Goal: Task Accomplishment & Management: Use online tool/utility

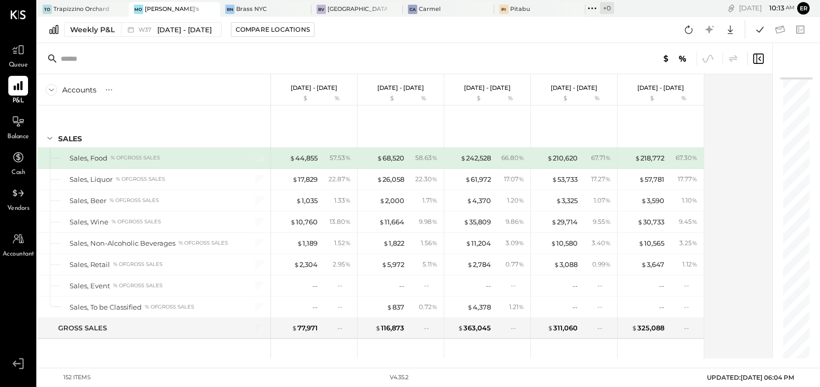
click at [154, 9] on div "[PERSON_NAME]'s" at bounding box center [172, 9] width 55 height 8
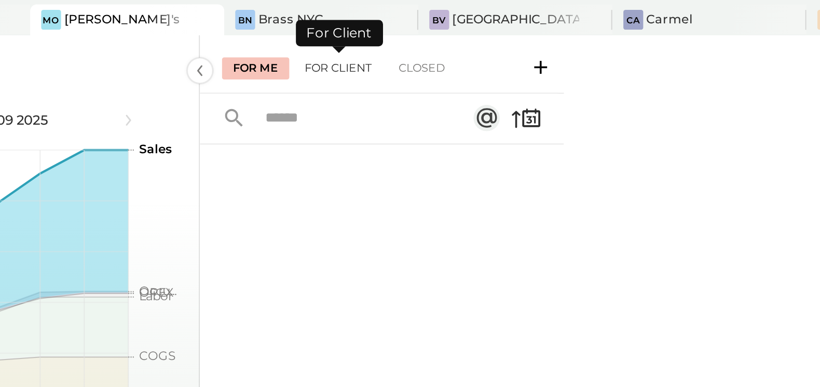
click at [275, 34] on div "For Client" at bounding box center [274, 32] width 42 height 10
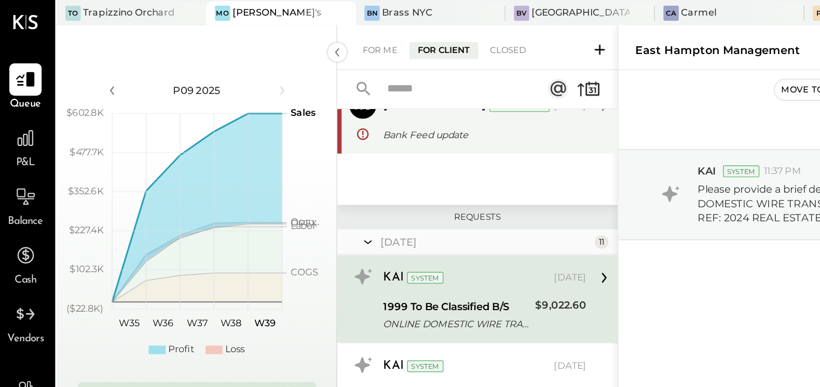
scroll to position [47, 0]
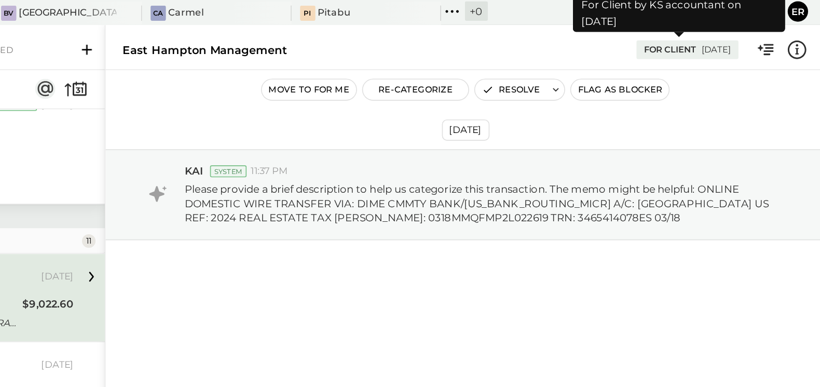
click at [748, 30] on div "[DATE]" at bounding box center [754, 31] width 18 height 7
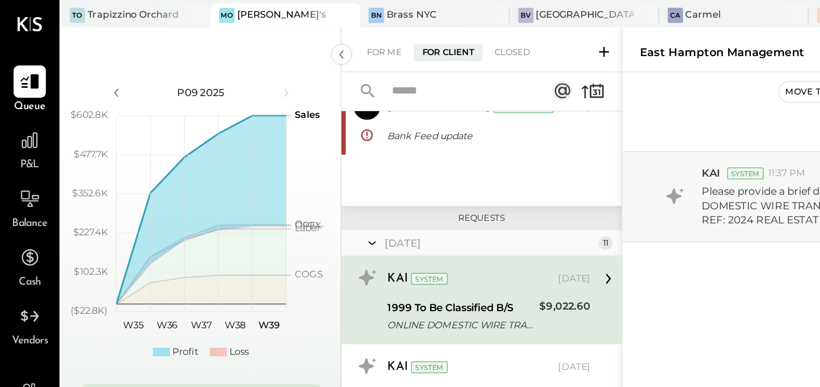
click at [146, 6] on div "[PERSON_NAME]'s" at bounding box center [172, 9] width 55 height 8
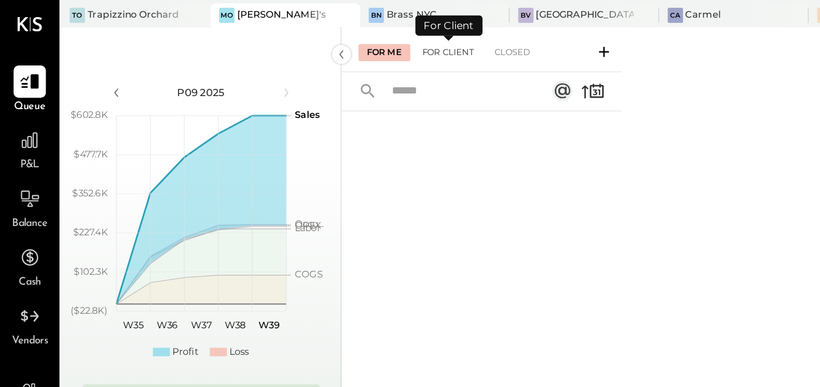
click at [275, 32] on div "For Client" at bounding box center [274, 32] width 42 height 10
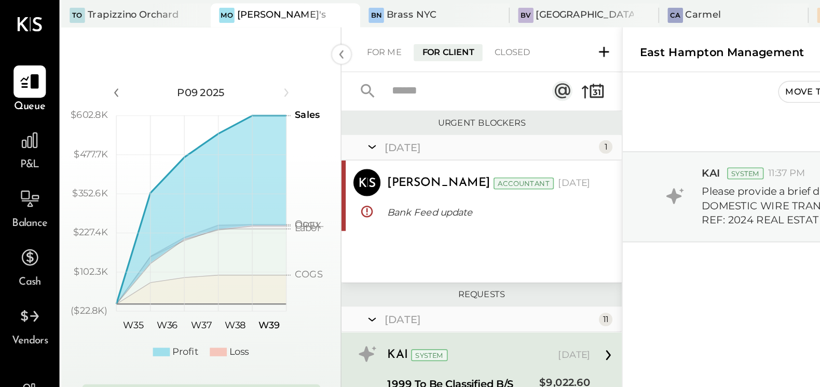
click at [320, 55] on input "text" at bounding box center [280, 55] width 94 height 17
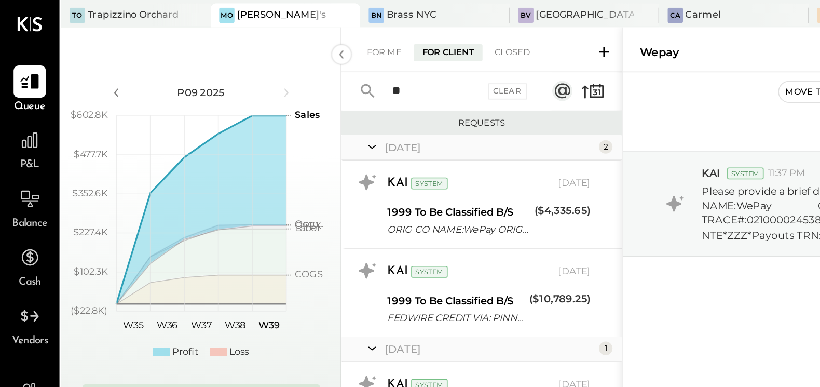
type input "*"
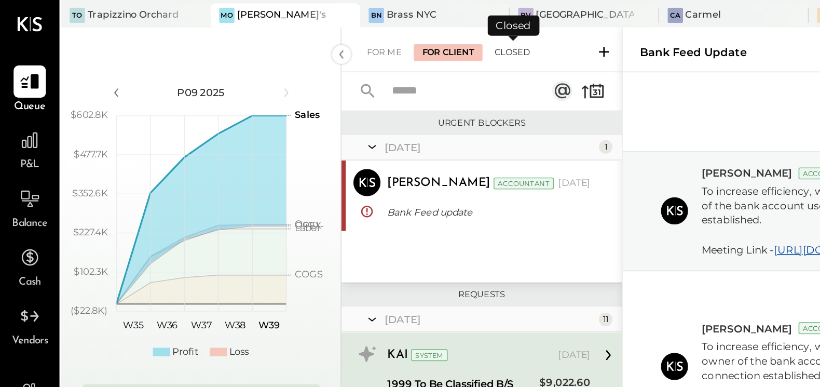
click at [311, 34] on div "Closed" at bounding box center [313, 32] width 32 height 10
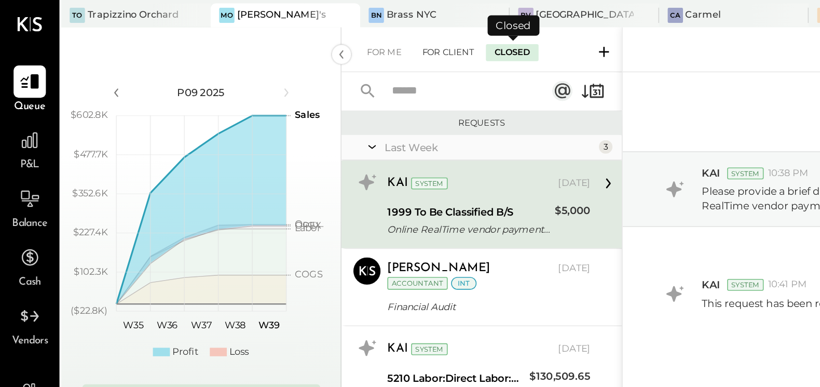
click at [273, 33] on div "For Client" at bounding box center [274, 32] width 42 height 10
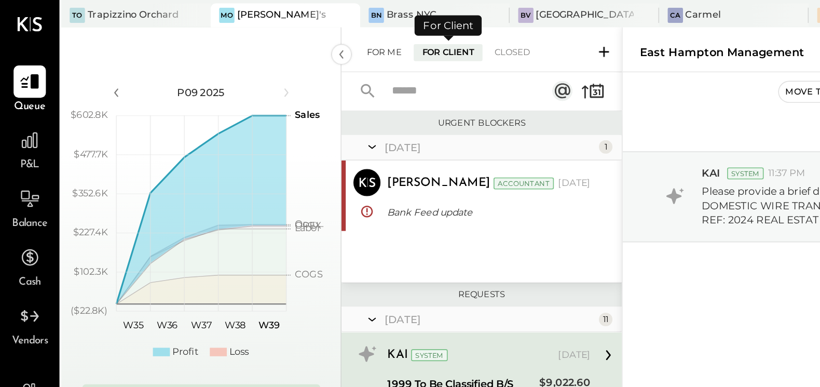
scroll to position [2, 0]
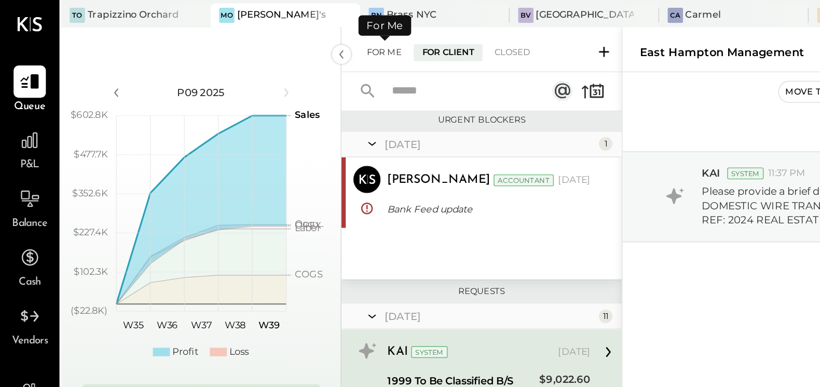
click at [235, 33] on div "For Me" at bounding box center [235, 32] width 32 height 10
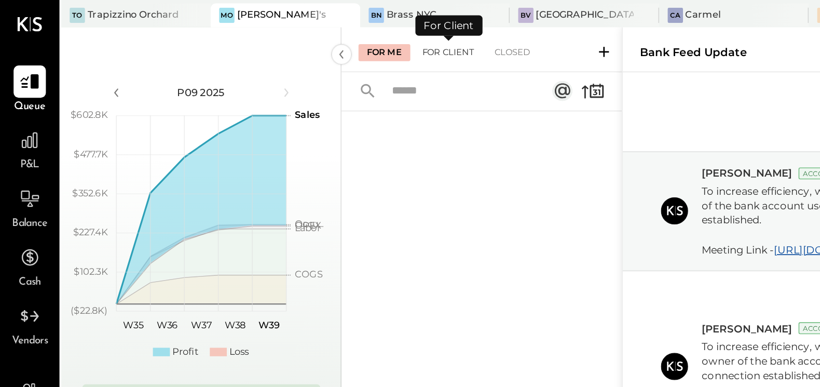
click at [272, 32] on div "For Client" at bounding box center [274, 32] width 42 height 10
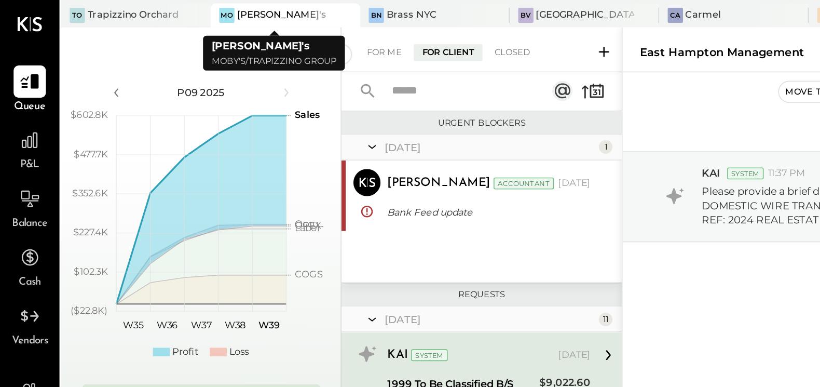
click at [150, 9] on div "[PERSON_NAME]'s" at bounding box center [172, 9] width 55 height 8
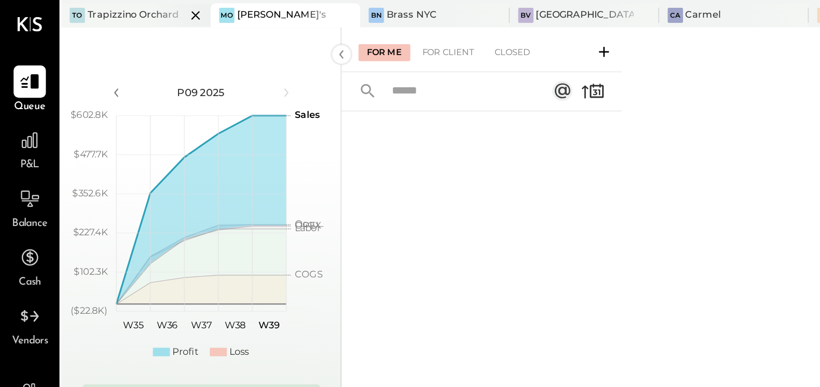
click at [86, 5] on div "Trapizzino Orchard" at bounding box center [81, 9] width 56 height 8
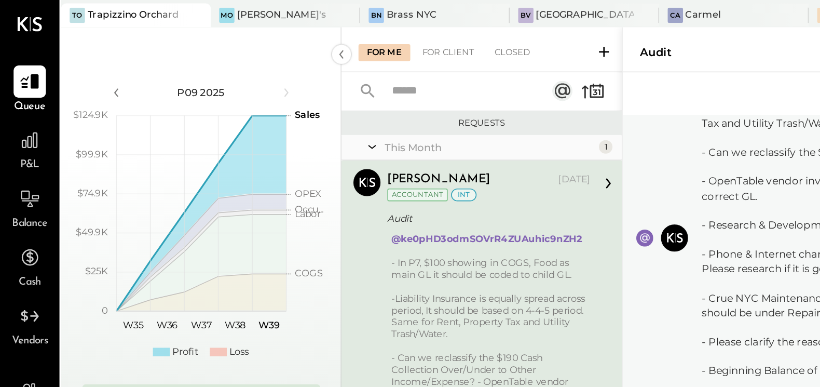
scroll to position [37, 0]
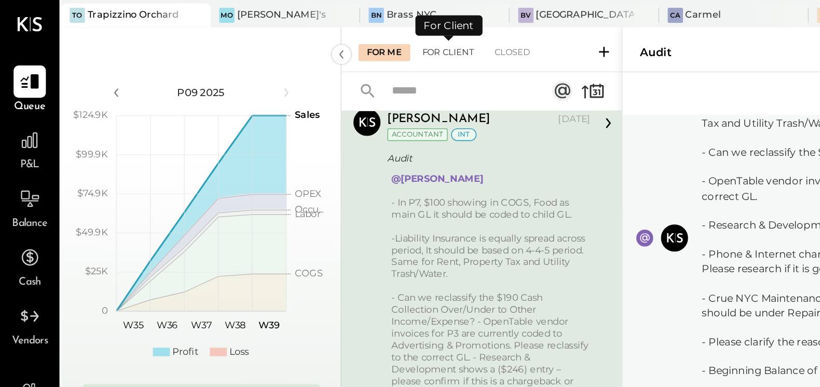
click at [276, 31] on div "For Client" at bounding box center [274, 32] width 42 height 10
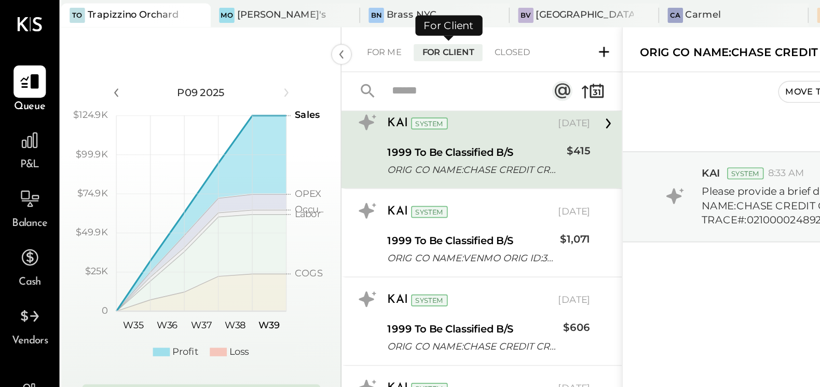
scroll to position [2, 0]
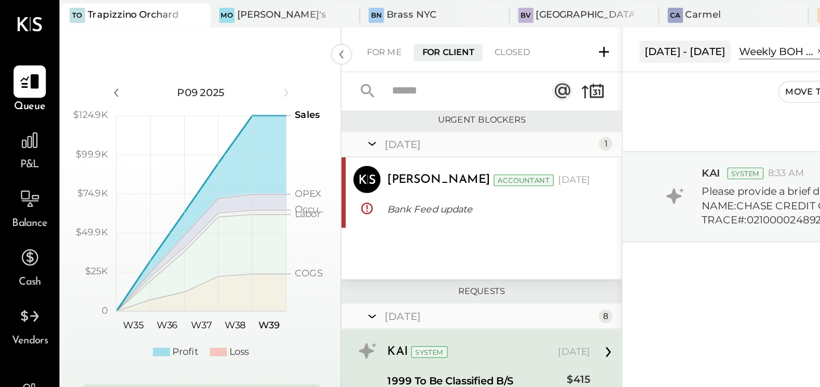
click at [369, 31] on icon at bounding box center [369, 32] width 6 height 6
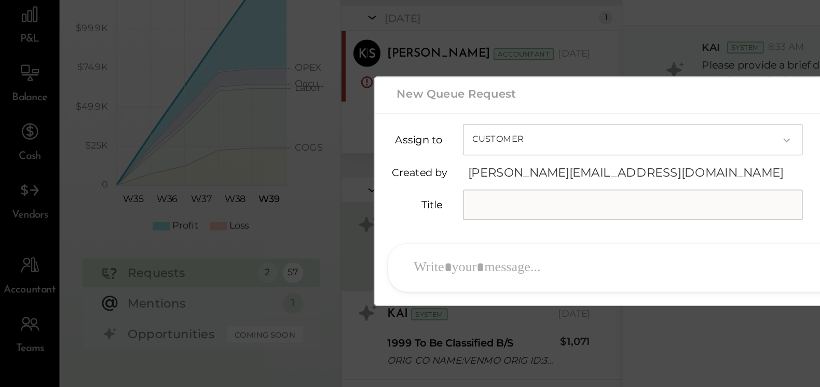
click at [358, 201] on input "text" at bounding box center [387, 202] width 208 height 19
type input "**********"
click at [298, 241] on div at bounding box center [401, 240] width 307 height 23
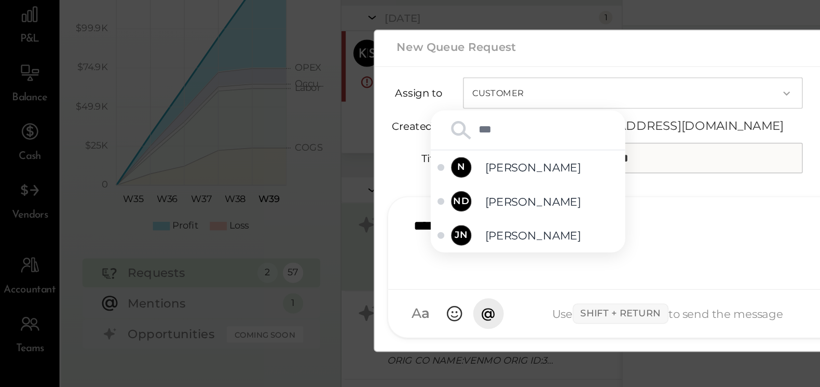
type input "****"
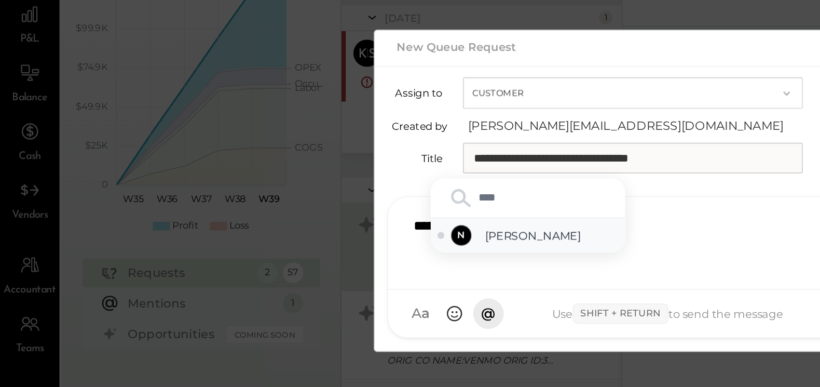
click at [300, 219] on span "[PERSON_NAME]" at bounding box center [337, 221] width 82 height 10
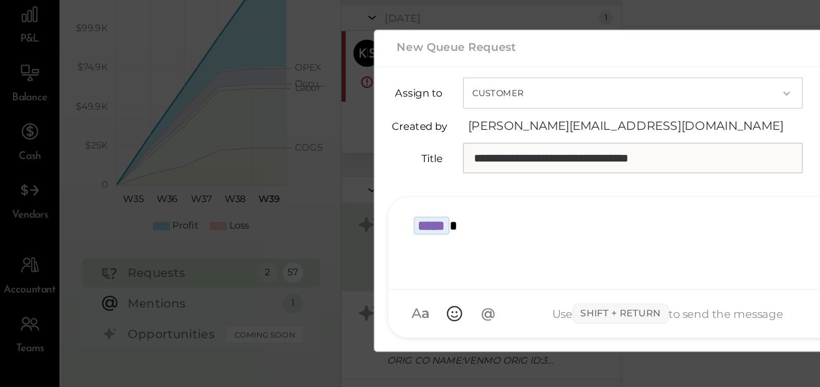
click at [250, 213] on div "*****" at bounding box center [411, 225] width 327 height 42
click at [371, 215] on div "**********" at bounding box center [411, 225] width 327 height 42
